Goal: Information Seeking & Learning: Check status

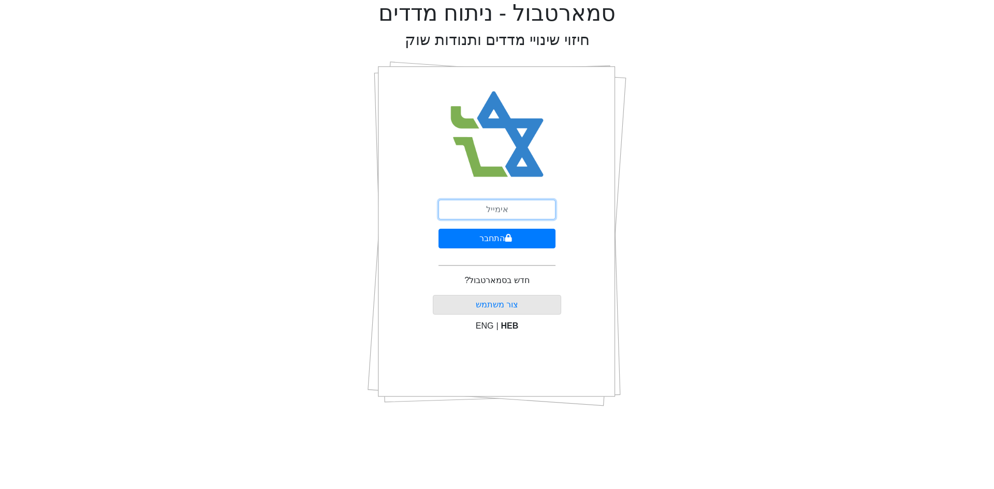
click at [483, 211] on input "email" at bounding box center [496, 210] width 117 height 20
type input "[EMAIL_ADDRESS][DOMAIN_NAME]"
click at [462, 238] on button "התחבר" at bounding box center [496, 239] width 117 height 20
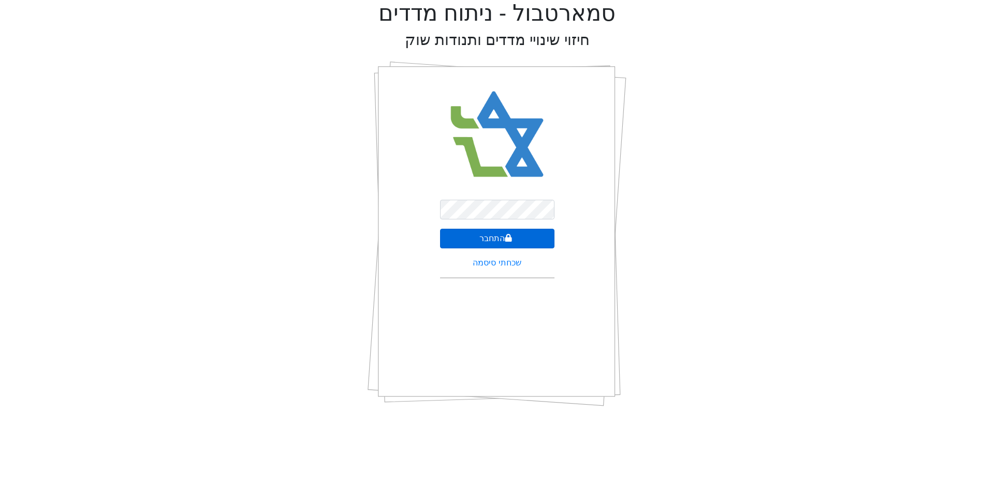
click at [462, 238] on button "התחבר" at bounding box center [497, 239] width 114 height 20
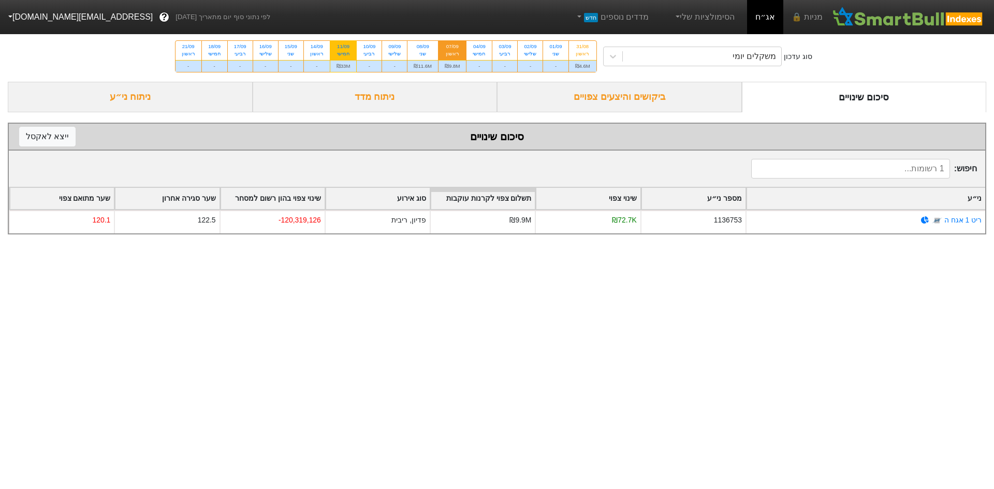
click at [338, 52] on div "חמישי" at bounding box center [344, 53] width 14 height 7
click at [338, 48] on input "11/09 חמישי ₪33M" at bounding box center [340, 44] width 7 height 7
radio input "true"
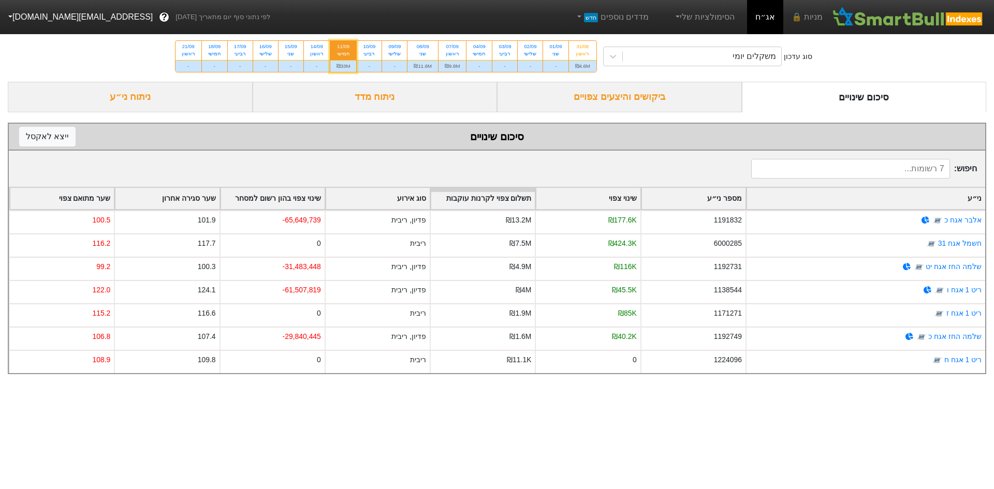
click at [539, 101] on div "ביקושים והיצעים צפויים" at bounding box center [619, 97] width 245 height 31
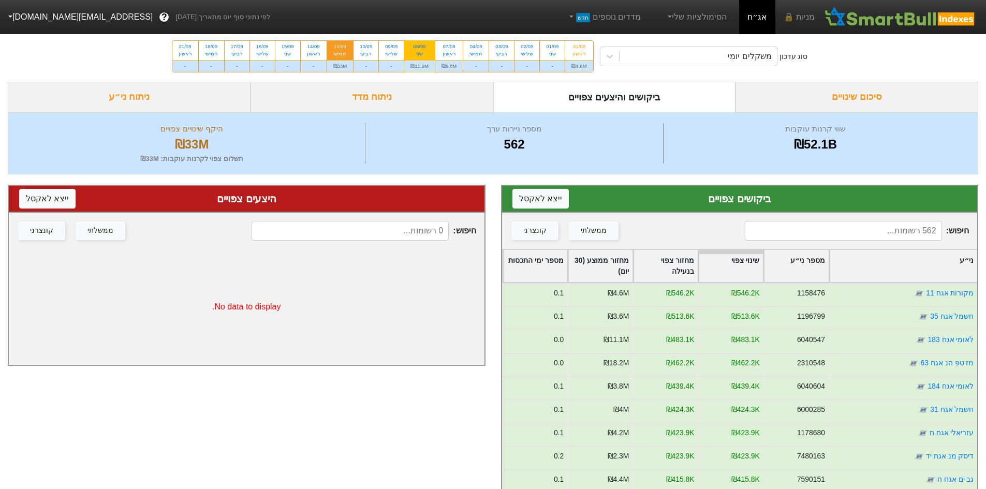
click at [420, 47] on div "08/09" at bounding box center [420, 46] width 18 height 7
click at [420, 47] on input "08/09 שני ₪11.6M" at bounding box center [416, 44] width 7 height 7
radio input "true"
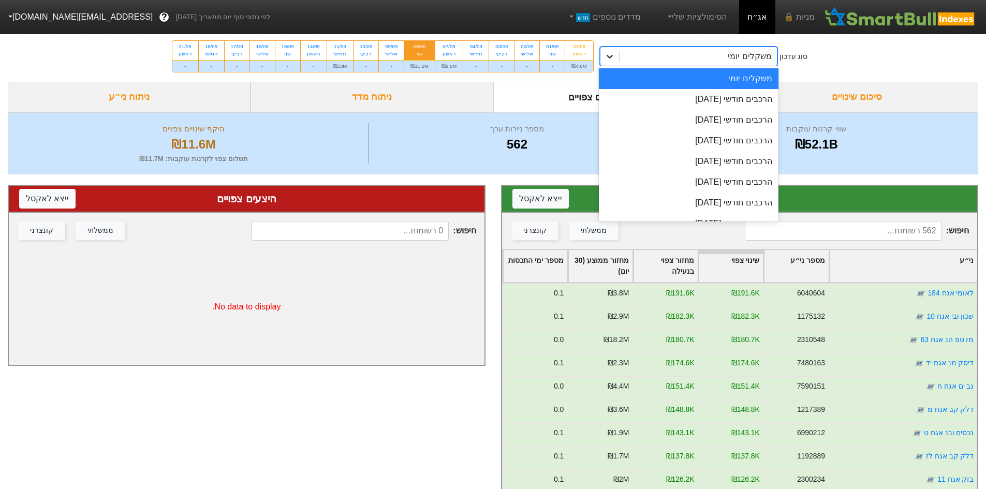
click at [613, 59] on icon at bounding box center [610, 56] width 10 height 10
click at [646, 97] on div "הרכבים חודשי 29/09/2025" at bounding box center [689, 99] width 180 height 21
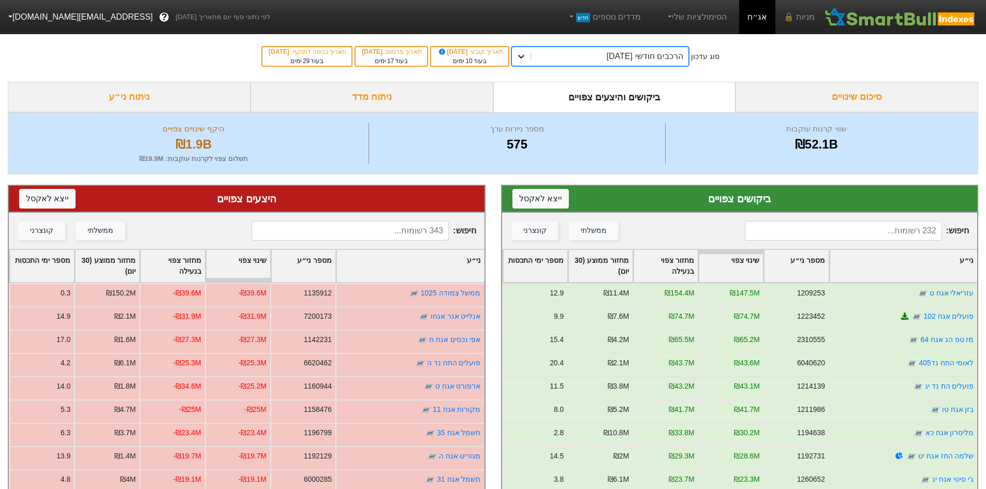
click at [524, 56] on icon at bounding box center [521, 57] width 6 height 4
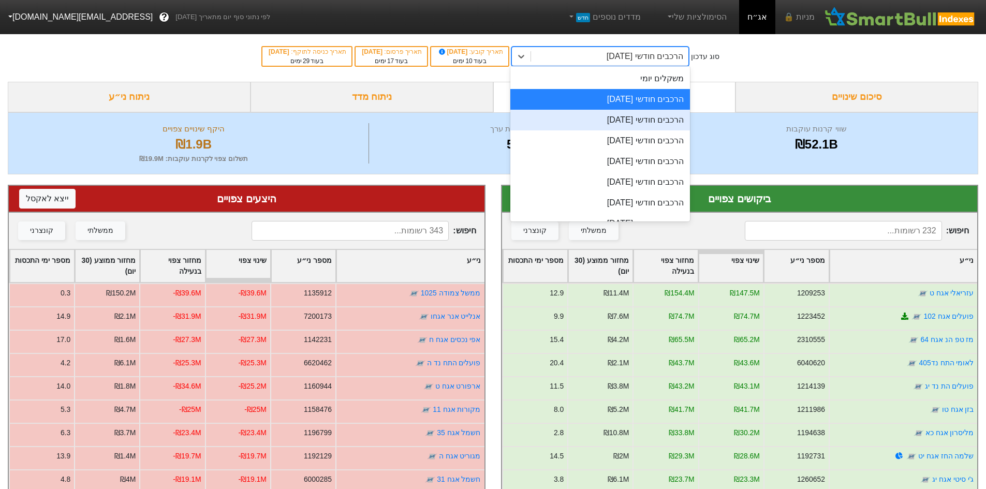
click at [594, 119] on div "הרכבים חודשי 29/10/2025" at bounding box center [600, 120] width 180 height 21
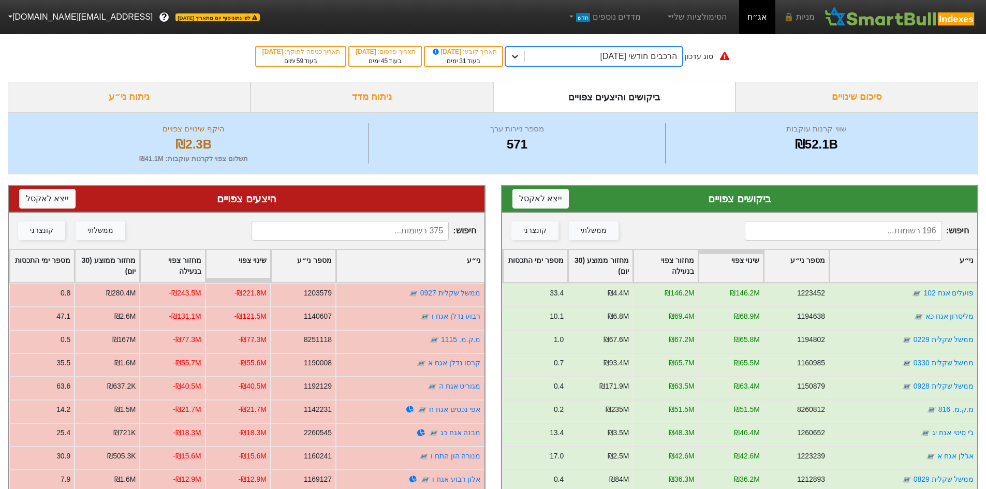
click at [520, 55] on icon at bounding box center [515, 56] width 10 height 10
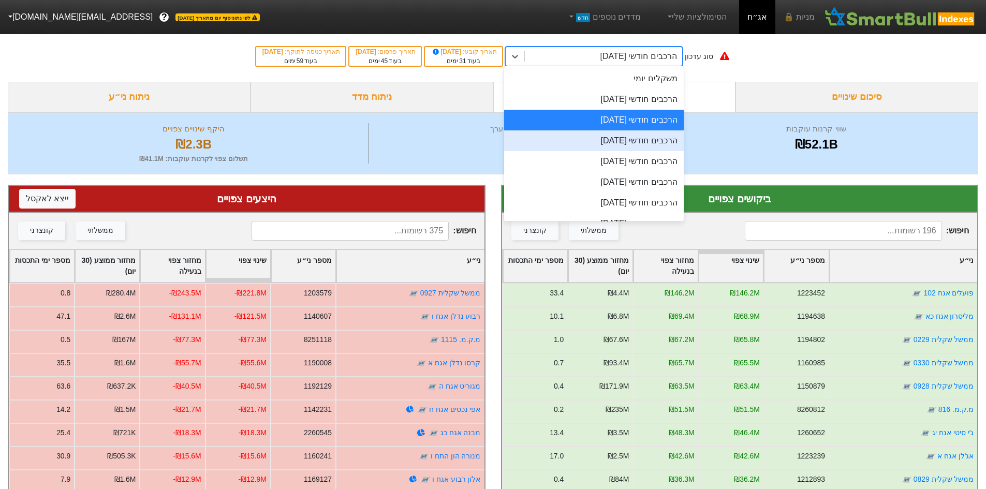
click at [575, 138] on div "הרכבים חודשי 26/11/2025" at bounding box center [594, 140] width 180 height 21
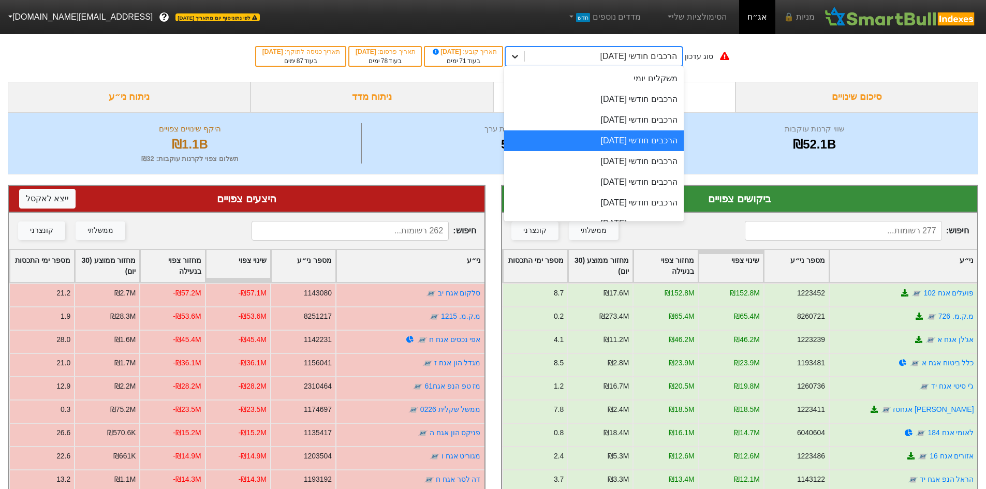
click at [520, 55] on icon at bounding box center [515, 56] width 10 height 10
click at [595, 96] on div "הרכבים חודשי 29/09/2025" at bounding box center [594, 99] width 180 height 21
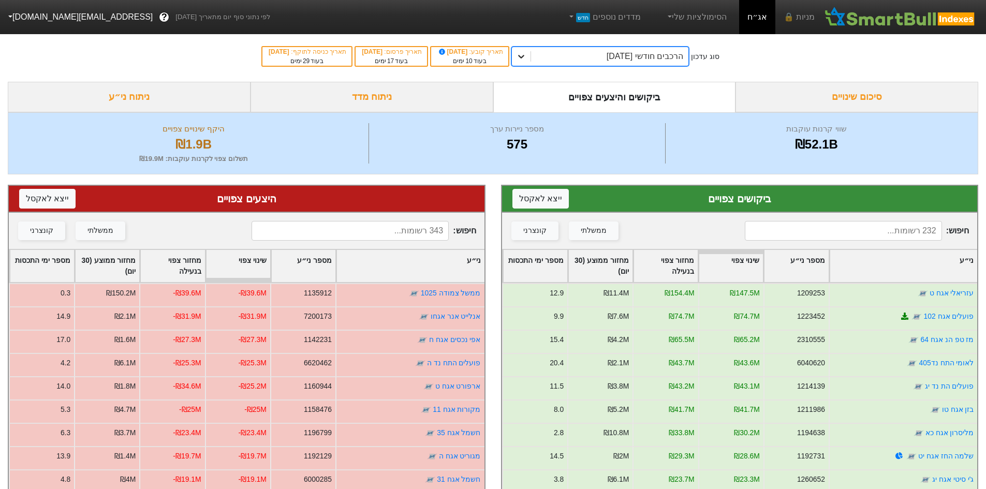
click at [527, 56] on icon at bounding box center [521, 56] width 10 height 10
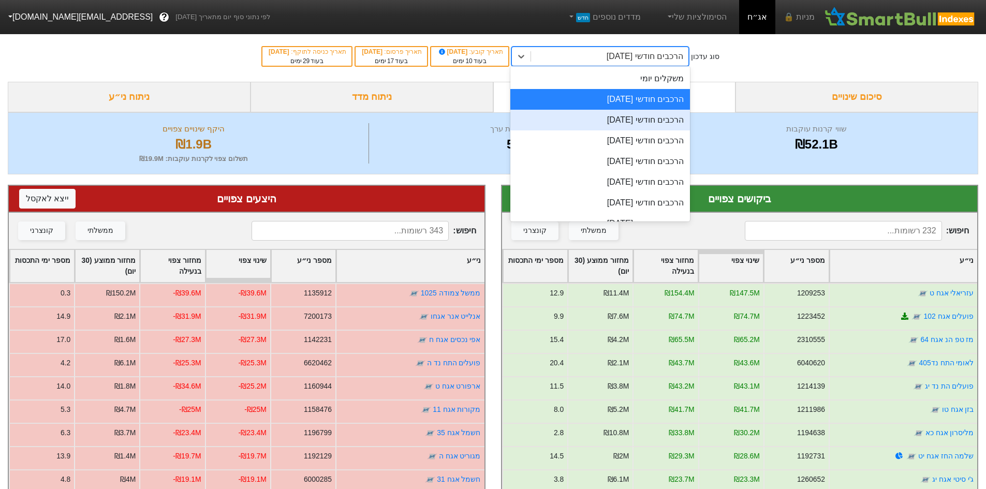
click at [560, 117] on div "הרכבים חודשי 29/10/2025" at bounding box center [600, 120] width 180 height 21
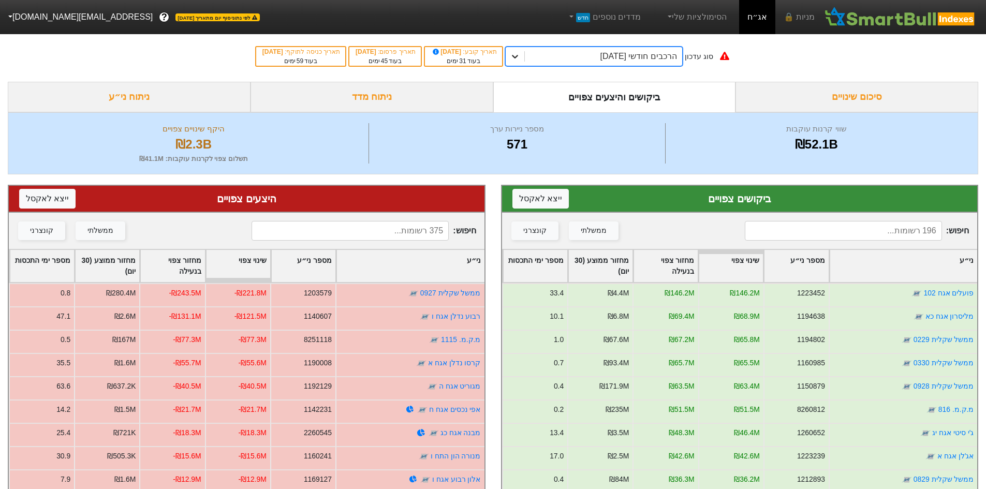
click at [520, 55] on icon at bounding box center [515, 56] width 10 height 10
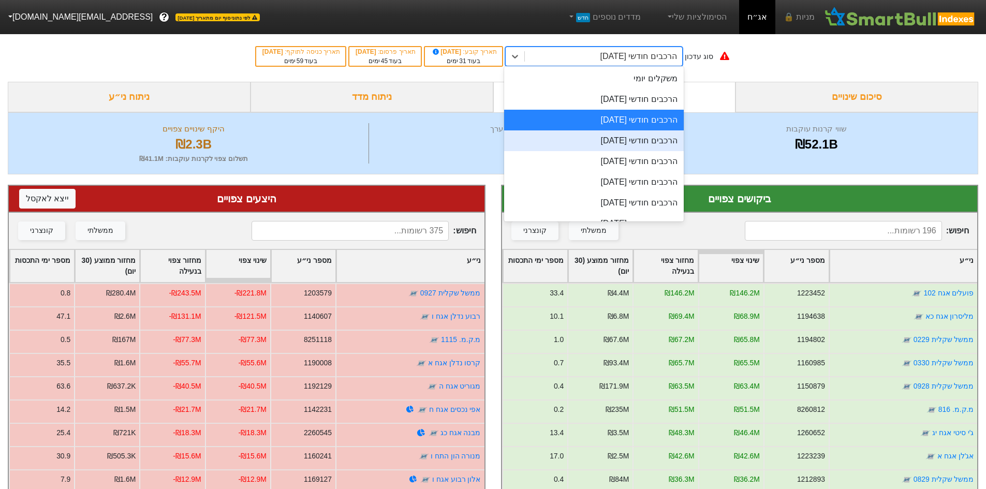
click at [594, 138] on div "הרכבים חודשי 26/11/2025" at bounding box center [594, 140] width 180 height 21
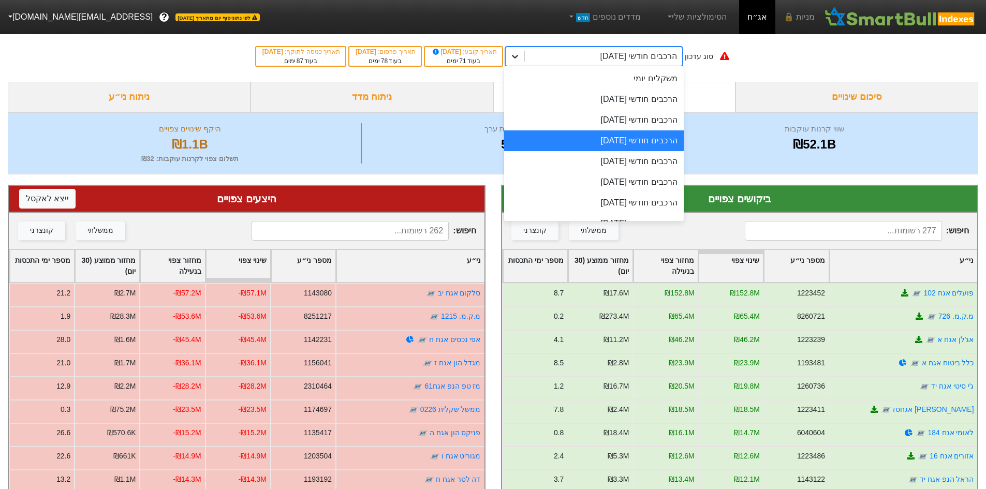
click at [520, 57] on icon at bounding box center [515, 56] width 10 height 10
click at [583, 159] on div "הרכבים חודשי 30/12/2025" at bounding box center [594, 161] width 180 height 21
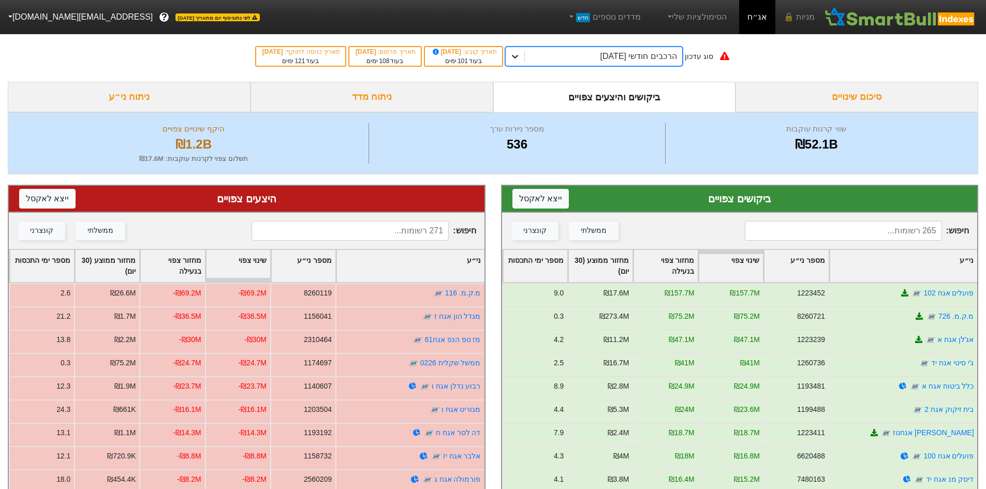
click at [520, 57] on icon at bounding box center [515, 56] width 10 height 10
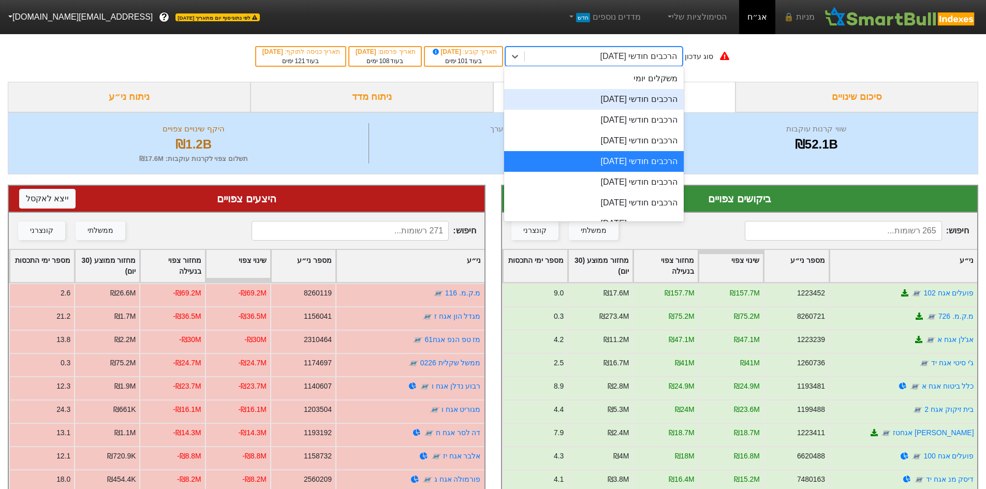
click at [596, 102] on div "הרכבים חודשי 29/09/2025" at bounding box center [594, 99] width 180 height 21
